Goal: Task Accomplishment & Management: Manage account settings

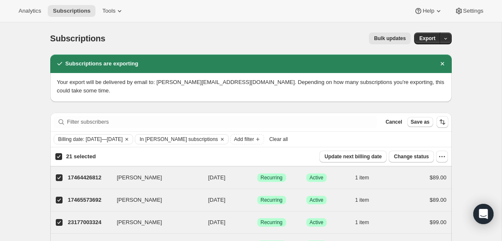
click at [288, 139] on span "Clear all" at bounding box center [278, 139] width 19 height 7
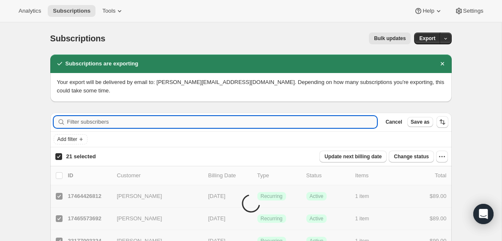
click at [94, 123] on input "Filter subscribers" at bounding box center [222, 122] width 310 height 12
paste input "[EMAIL_ADDRESS][DOMAIN_NAME]"
type input "[EMAIL_ADDRESS][DOMAIN_NAME]"
checkbox input "false"
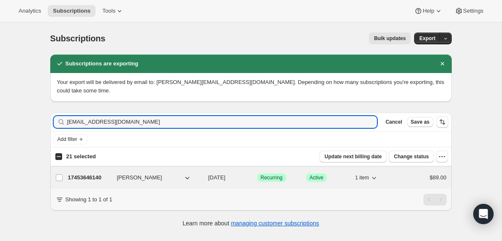
click at [87, 179] on p "17453646140" at bounding box center [89, 178] width 42 height 8
checkbox input "true"
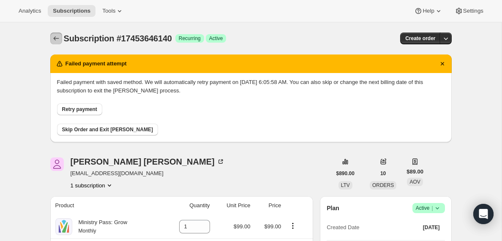
click at [55, 36] on icon "Subscriptions" at bounding box center [56, 38] width 8 height 8
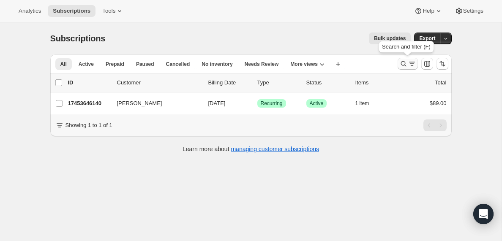
click at [410, 65] on icon "Search and filter results" at bounding box center [412, 64] width 8 height 8
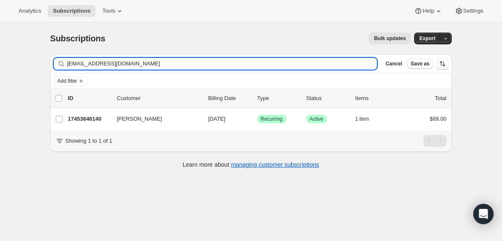
click at [101, 64] on input "[EMAIL_ADDRESS][DOMAIN_NAME]" at bounding box center [222, 64] width 310 height 12
type input "[EMAIL_ADDRESS][DOMAIN_NAME]"
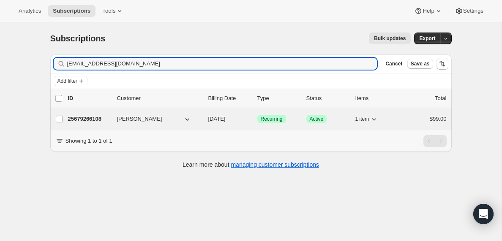
click at [94, 120] on p "25679266108" at bounding box center [89, 119] width 42 height 8
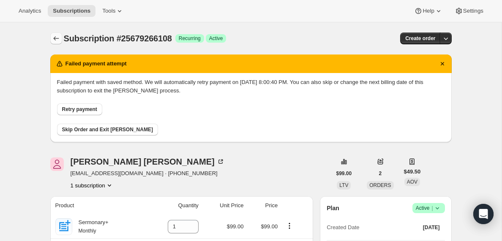
click at [55, 38] on icon "Subscriptions" at bounding box center [56, 38] width 8 height 8
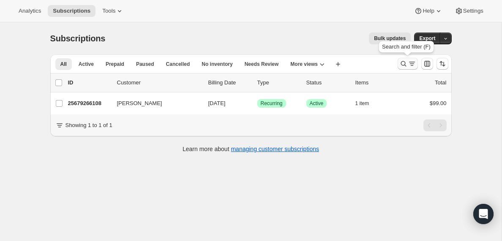
click at [410, 65] on icon "Search and filter results" at bounding box center [412, 64] width 8 height 8
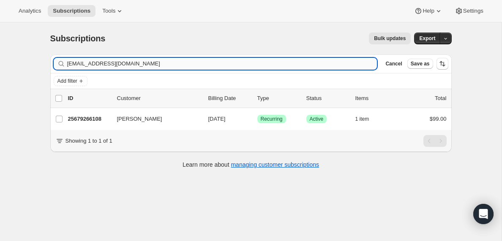
click at [141, 65] on input "[EMAIL_ADDRESS][DOMAIN_NAME]" at bounding box center [222, 64] width 310 height 12
type input "[EMAIL_ADDRESS][DOMAIN_NAME]"
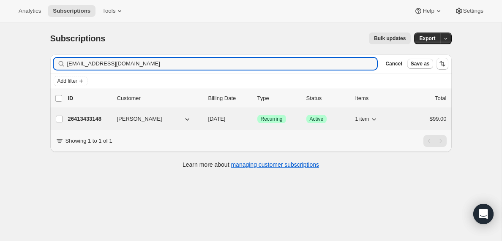
click at [92, 118] on p "26413433148" at bounding box center [89, 119] width 42 height 8
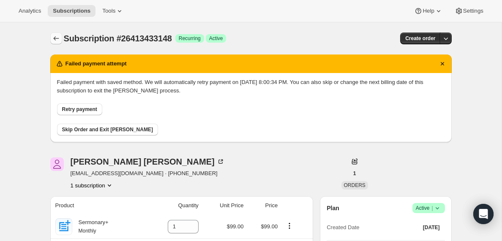
click at [52, 35] on icon "Subscriptions" at bounding box center [56, 38] width 8 height 8
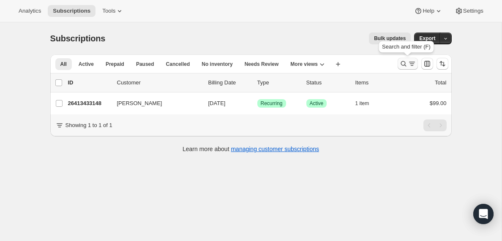
click at [408, 63] on icon "Search and filter results" at bounding box center [412, 64] width 8 height 8
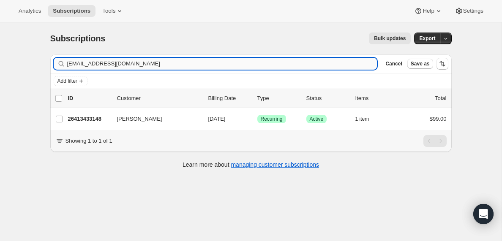
click at [85, 65] on input "[EMAIL_ADDRESS][DOMAIN_NAME]" at bounding box center [222, 64] width 310 height 12
type input "[EMAIL_ADDRESS][DOMAIN_NAME]"
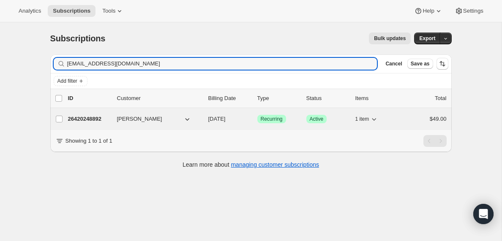
click at [88, 119] on p "26420248892" at bounding box center [89, 119] width 42 height 8
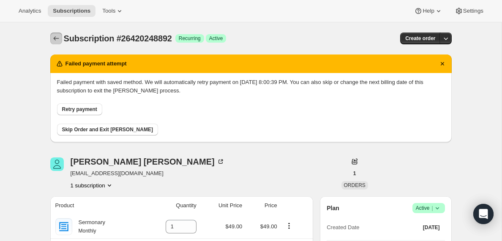
click at [55, 37] on icon "Subscriptions" at bounding box center [56, 38] width 8 height 8
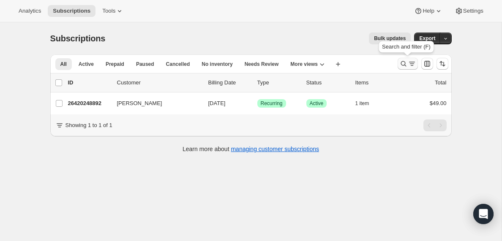
click at [408, 64] on icon "Search and filter results" at bounding box center [412, 64] width 8 height 8
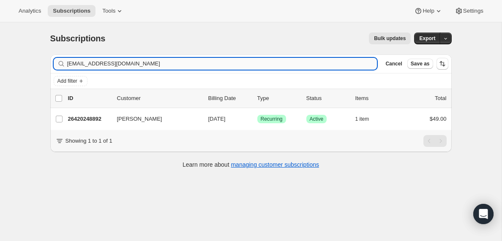
click at [135, 64] on input "[EMAIL_ADDRESS][DOMAIN_NAME]" at bounding box center [222, 64] width 310 height 12
type input "[EMAIL_ADDRESS][DOMAIN_NAME]"
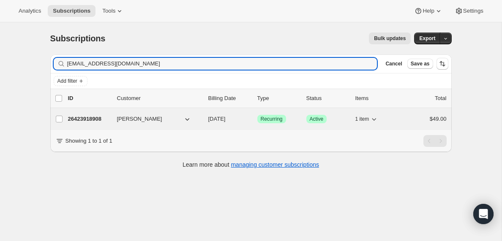
click at [82, 120] on p "26423918908" at bounding box center [89, 119] width 42 height 8
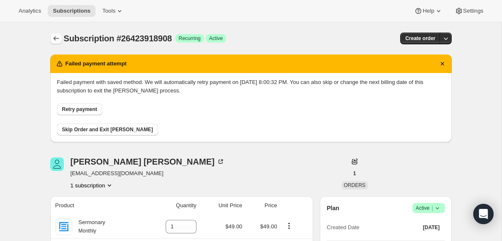
click at [56, 38] on icon "Subscriptions" at bounding box center [56, 38] width 8 height 8
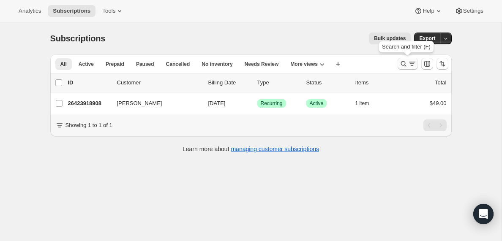
click at [408, 65] on icon "Search and filter results" at bounding box center [412, 64] width 8 height 8
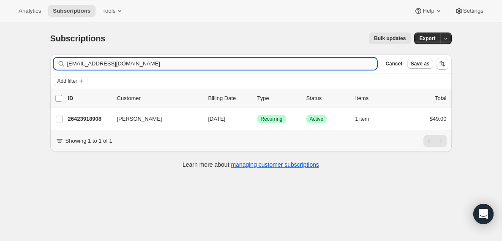
click at [127, 63] on input "[EMAIL_ADDRESS][DOMAIN_NAME]" at bounding box center [222, 64] width 310 height 12
type input "[EMAIL_ADDRESS][DOMAIN_NAME]"
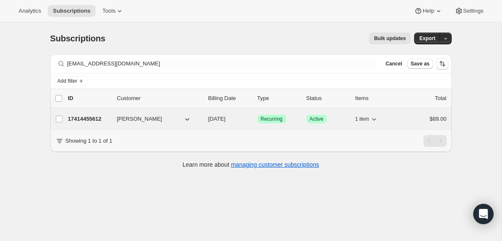
click at [83, 120] on p "17414455612" at bounding box center [89, 119] width 42 height 8
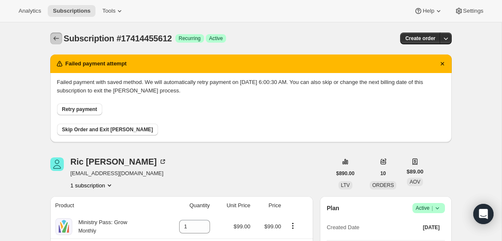
click at [55, 38] on icon "Subscriptions" at bounding box center [56, 38] width 8 height 8
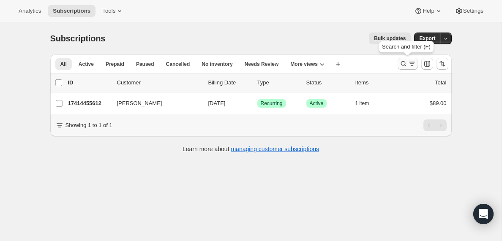
click at [407, 63] on icon "Search and filter results" at bounding box center [403, 64] width 8 height 8
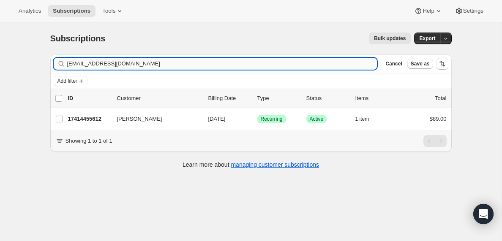
click at [128, 62] on input "[EMAIL_ADDRESS][DOMAIN_NAME]" at bounding box center [222, 64] width 310 height 12
type input "[EMAIL_ADDRESS][DOMAIN_NAME]"
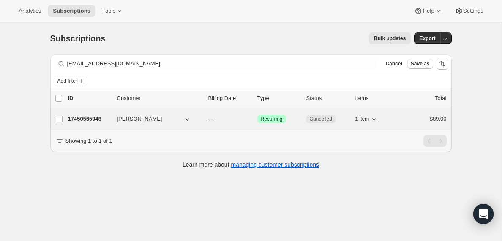
click at [97, 120] on p "17450565948" at bounding box center [89, 119] width 42 height 8
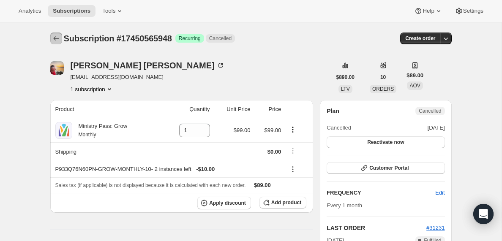
click at [52, 38] on icon "Subscriptions" at bounding box center [56, 38] width 8 height 8
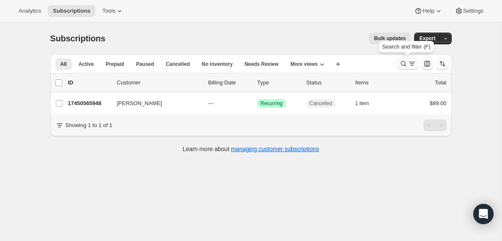
click at [412, 63] on icon "Search and filter results" at bounding box center [412, 64] width 8 height 8
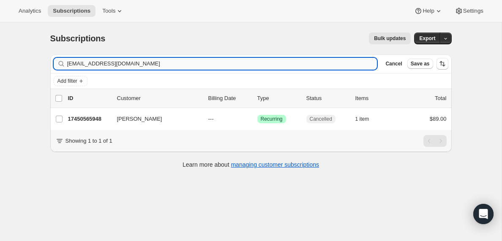
click at [153, 66] on input "[EMAIL_ADDRESS][DOMAIN_NAME]" at bounding box center [222, 64] width 310 height 12
type input "[EMAIL_ADDRESS][DOMAIN_NAME]"
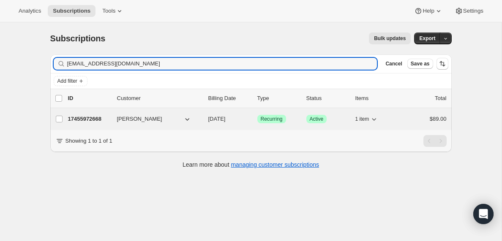
click at [82, 118] on p "17455972668" at bounding box center [89, 119] width 42 height 8
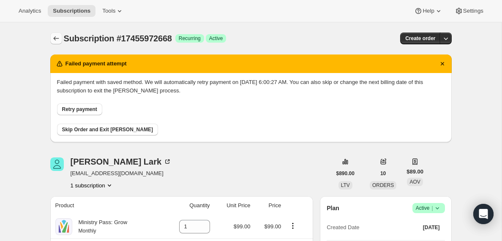
click at [54, 37] on icon "Subscriptions" at bounding box center [56, 38] width 8 height 8
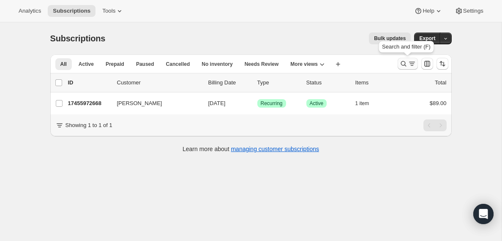
click at [408, 66] on icon "Search and filter results" at bounding box center [412, 64] width 8 height 8
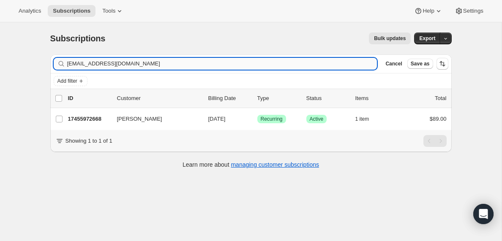
click at [124, 63] on input "[EMAIL_ADDRESS][DOMAIN_NAME]" at bounding box center [222, 64] width 310 height 12
type input "[PERSON_NAME][EMAIL_ADDRESS][PERSON_NAME][DOMAIN_NAME]"
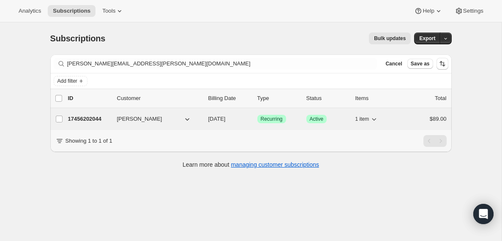
click at [85, 120] on p "17456202044" at bounding box center [89, 119] width 42 height 8
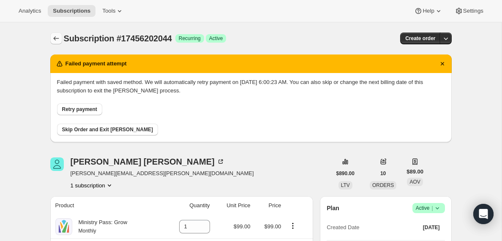
click at [54, 38] on icon "Subscriptions" at bounding box center [56, 38] width 8 height 8
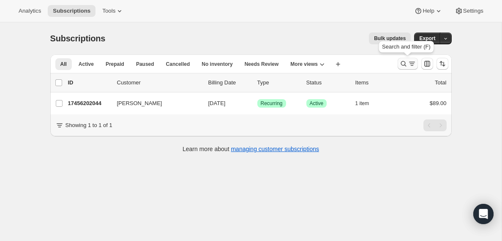
click at [408, 66] on icon "Search and filter results" at bounding box center [412, 64] width 8 height 8
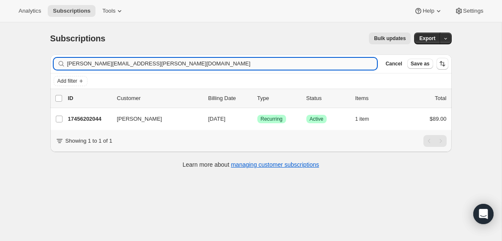
click at [192, 65] on input "[PERSON_NAME][EMAIL_ADDRESS][PERSON_NAME][DOMAIN_NAME]" at bounding box center [222, 64] width 310 height 12
type input "[PERSON_NAME][EMAIL_ADDRESS][DOMAIN_NAME]"
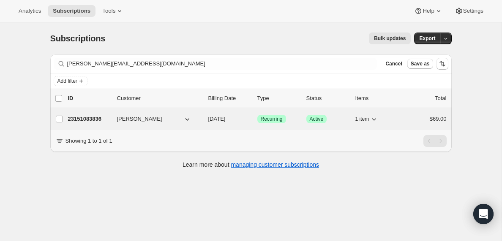
click at [86, 118] on p "23151083836" at bounding box center [89, 119] width 42 height 8
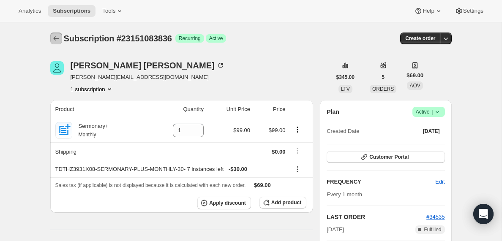
click at [55, 40] on icon "Subscriptions" at bounding box center [56, 38] width 8 height 8
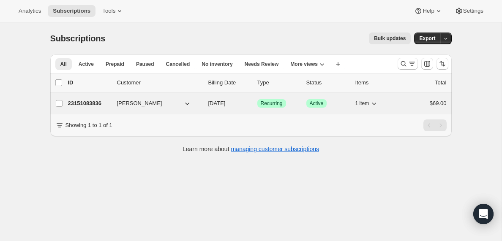
click at [87, 103] on p "23151083836" at bounding box center [89, 103] width 42 height 8
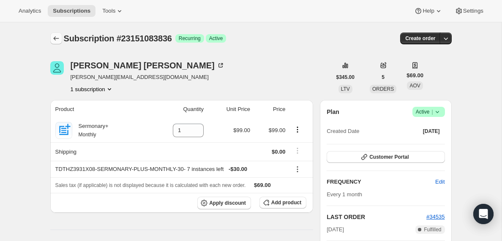
click at [54, 37] on icon "Subscriptions" at bounding box center [55, 38] width 5 height 4
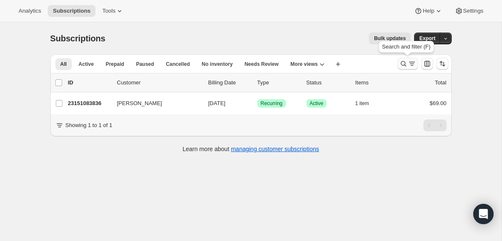
click at [411, 63] on icon "Search and filter results" at bounding box center [412, 64] width 8 height 8
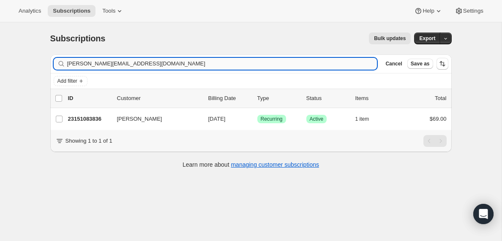
click at [141, 65] on input "[PERSON_NAME][EMAIL_ADDRESS][DOMAIN_NAME]" at bounding box center [222, 64] width 310 height 12
type input "[EMAIL_ADDRESS][DOMAIN_NAME]"
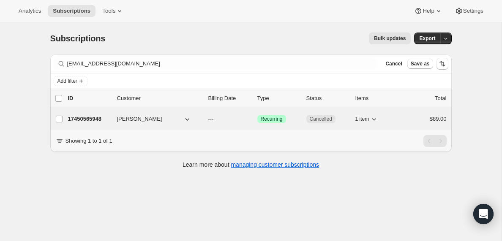
click at [94, 119] on p "17450565948" at bounding box center [89, 119] width 42 height 8
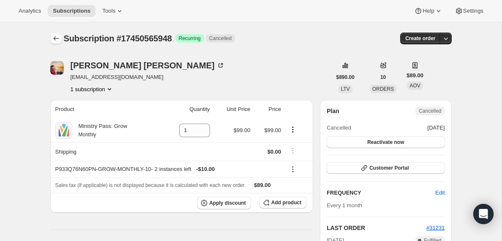
click at [54, 38] on icon "Subscriptions" at bounding box center [55, 38] width 5 height 4
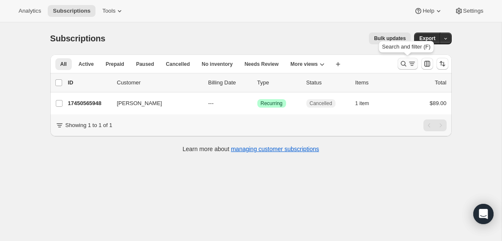
click at [405, 65] on icon "Search and filter results" at bounding box center [403, 64] width 8 height 8
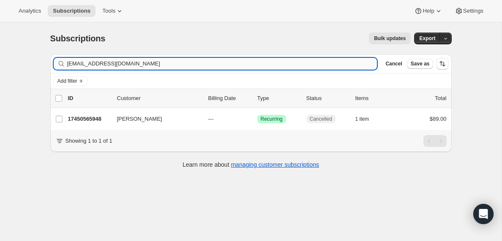
click at [131, 64] on input "[EMAIL_ADDRESS][DOMAIN_NAME]" at bounding box center [222, 64] width 310 height 12
type input "[EMAIL_ADDRESS][DOMAIN_NAME]"
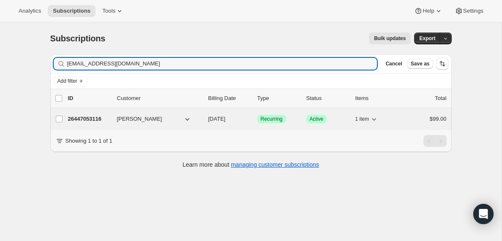
click at [84, 118] on p "26447053116" at bounding box center [89, 119] width 42 height 8
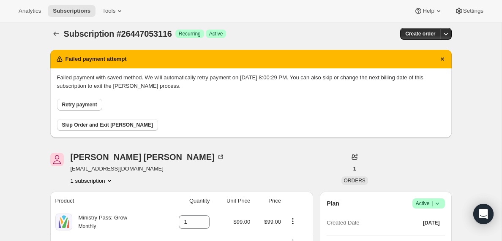
scroll to position [6, 0]
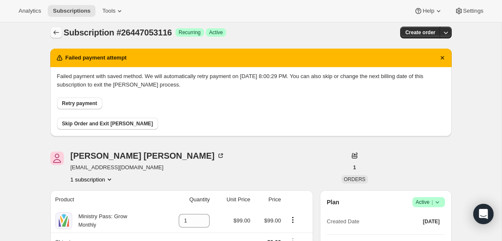
click at [54, 33] on icon "Subscriptions" at bounding box center [56, 32] width 8 height 8
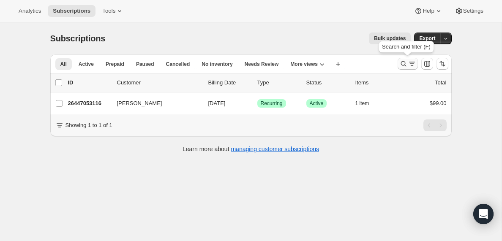
click at [413, 65] on icon "Search and filter results" at bounding box center [412, 64] width 8 height 8
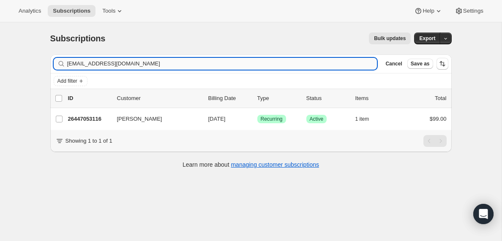
click at [177, 62] on input "[EMAIL_ADDRESS][DOMAIN_NAME]" at bounding box center [222, 64] width 310 height 12
type input "[EMAIL_ADDRESS][PERSON_NAME][DOMAIN_NAME]"
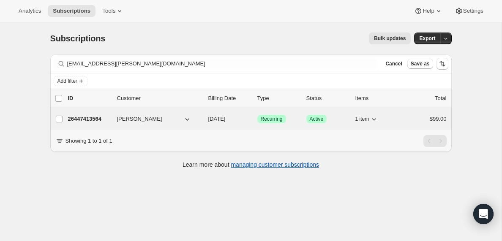
click at [93, 120] on p "26447413564" at bounding box center [89, 119] width 42 height 8
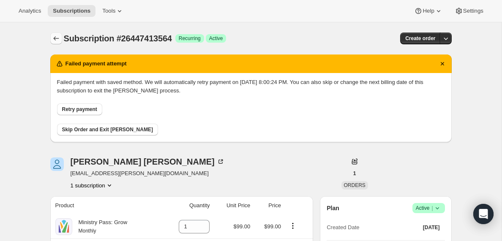
click at [53, 36] on icon "Subscriptions" at bounding box center [56, 38] width 8 height 8
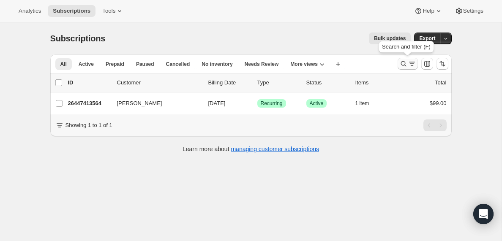
click at [405, 63] on icon "Search and filter results" at bounding box center [403, 64] width 8 height 8
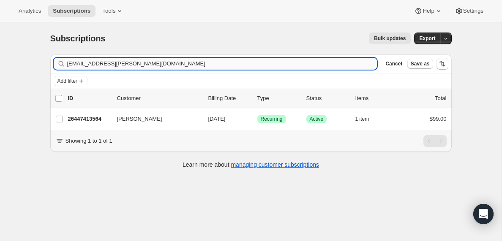
click at [127, 61] on input "[EMAIL_ADDRESS][PERSON_NAME][DOMAIN_NAME]" at bounding box center [222, 64] width 310 height 12
type input "[EMAIL_ADDRESS][DOMAIN_NAME]"
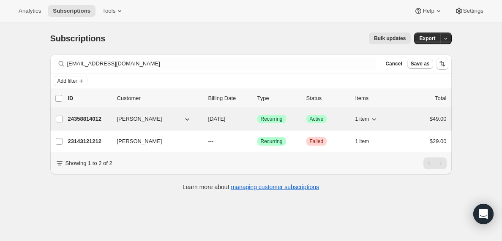
click at [93, 120] on p "24358814012" at bounding box center [89, 119] width 42 height 8
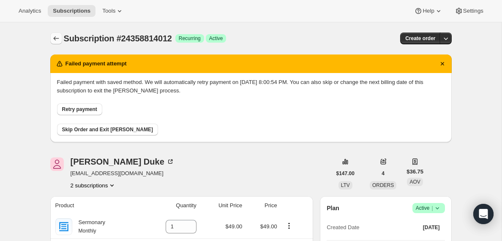
click at [55, 35] on icon "Subscriptions" at bounding box center [56, 38] width 8 height 8
